Goal: Use online tool/utility

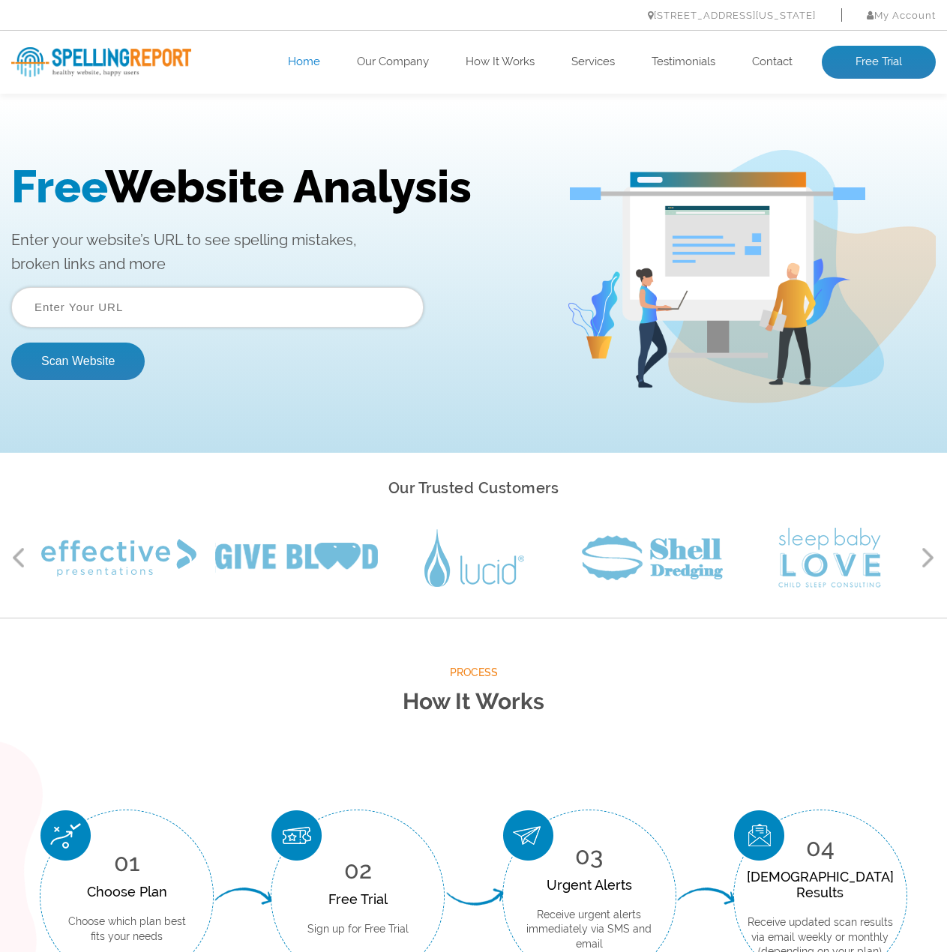
click at [145, 312] on input "text" at bounding box center [217, 307] width 412 height 40
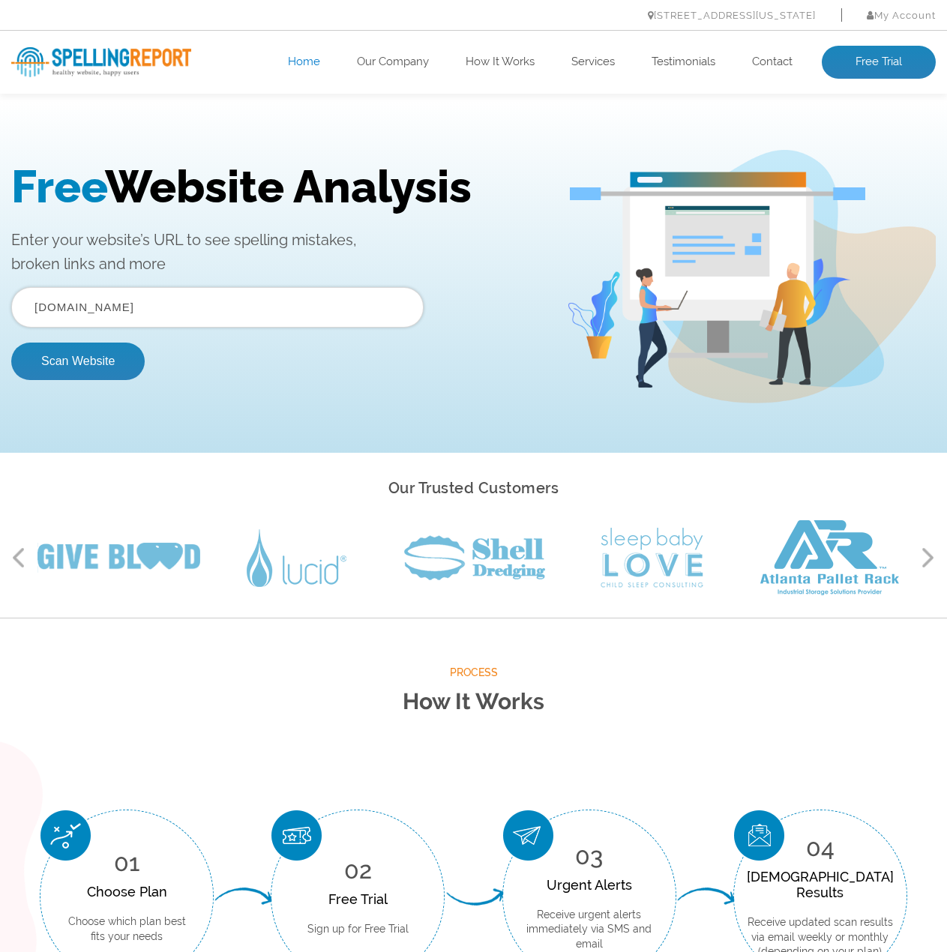
type input "[DOMAIN_NAME]"
click at [11, 343] on button "Scan Website" at bounding box center [77, 361] width 133 height 37
